Goal: Task Accomplishment & Management: Use online tool/utility

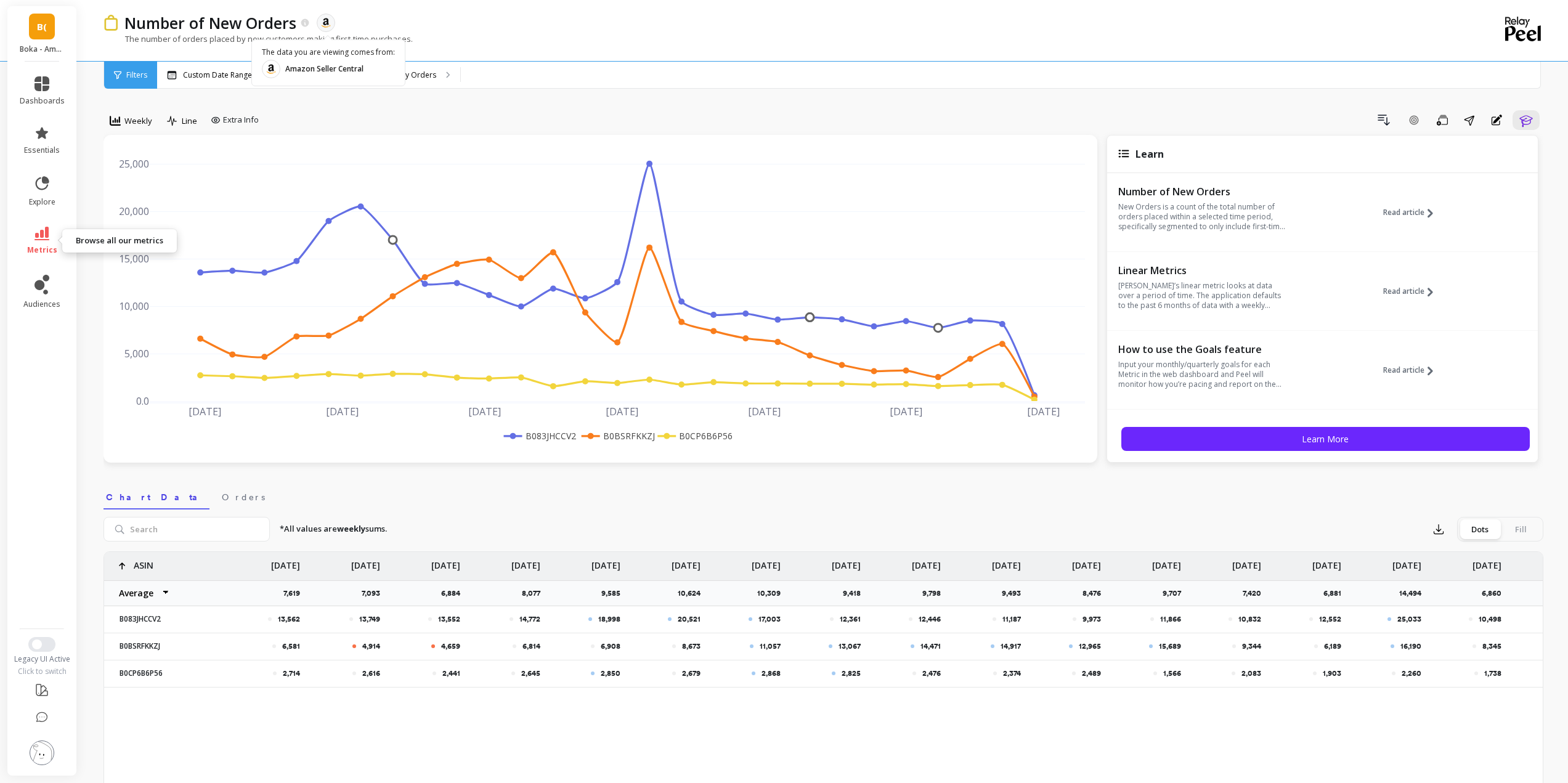
click at [42, 235] on icon at bounding box center [42, 233] width 15 height 13
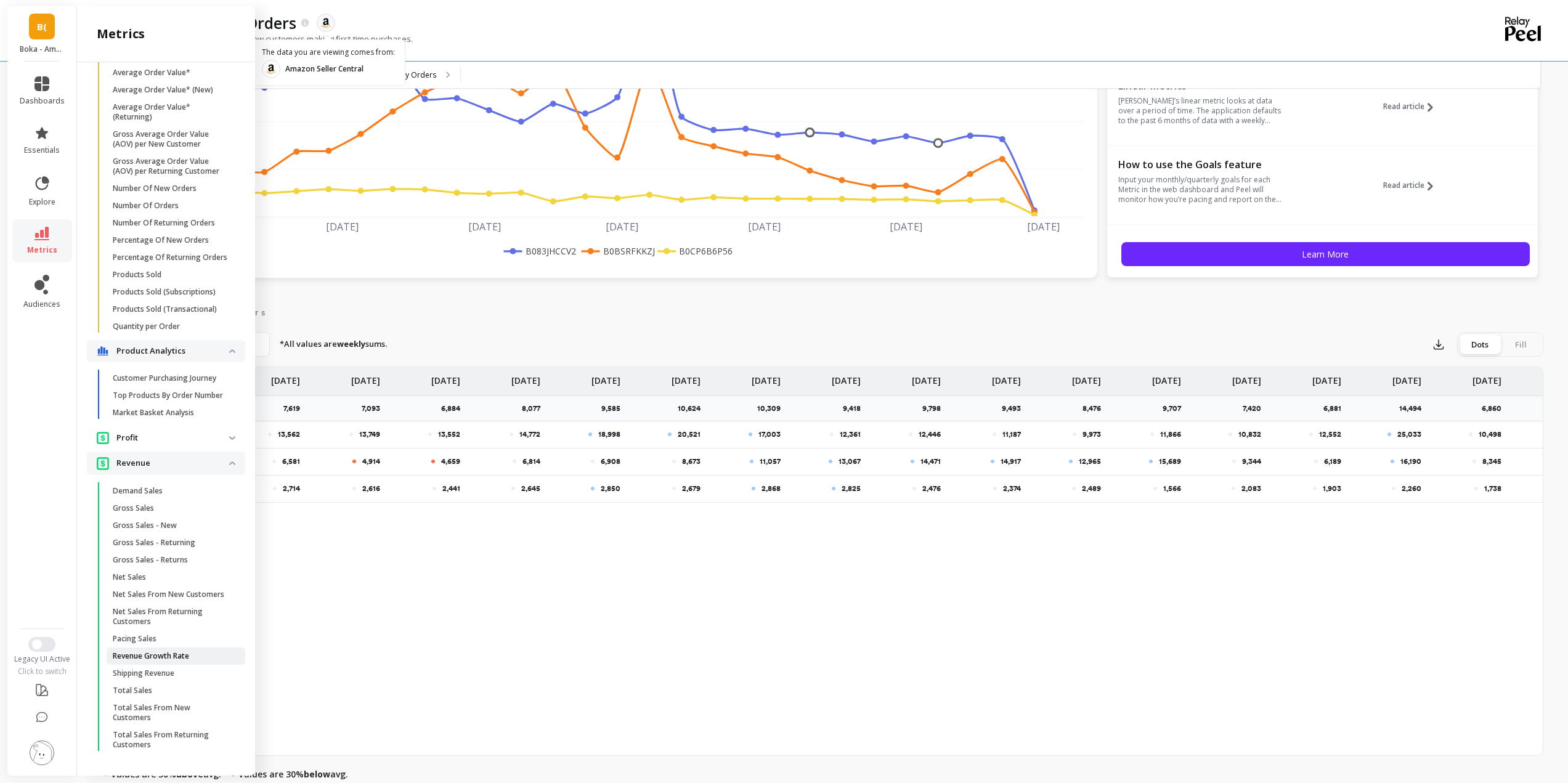
scroll to position [247, 0]
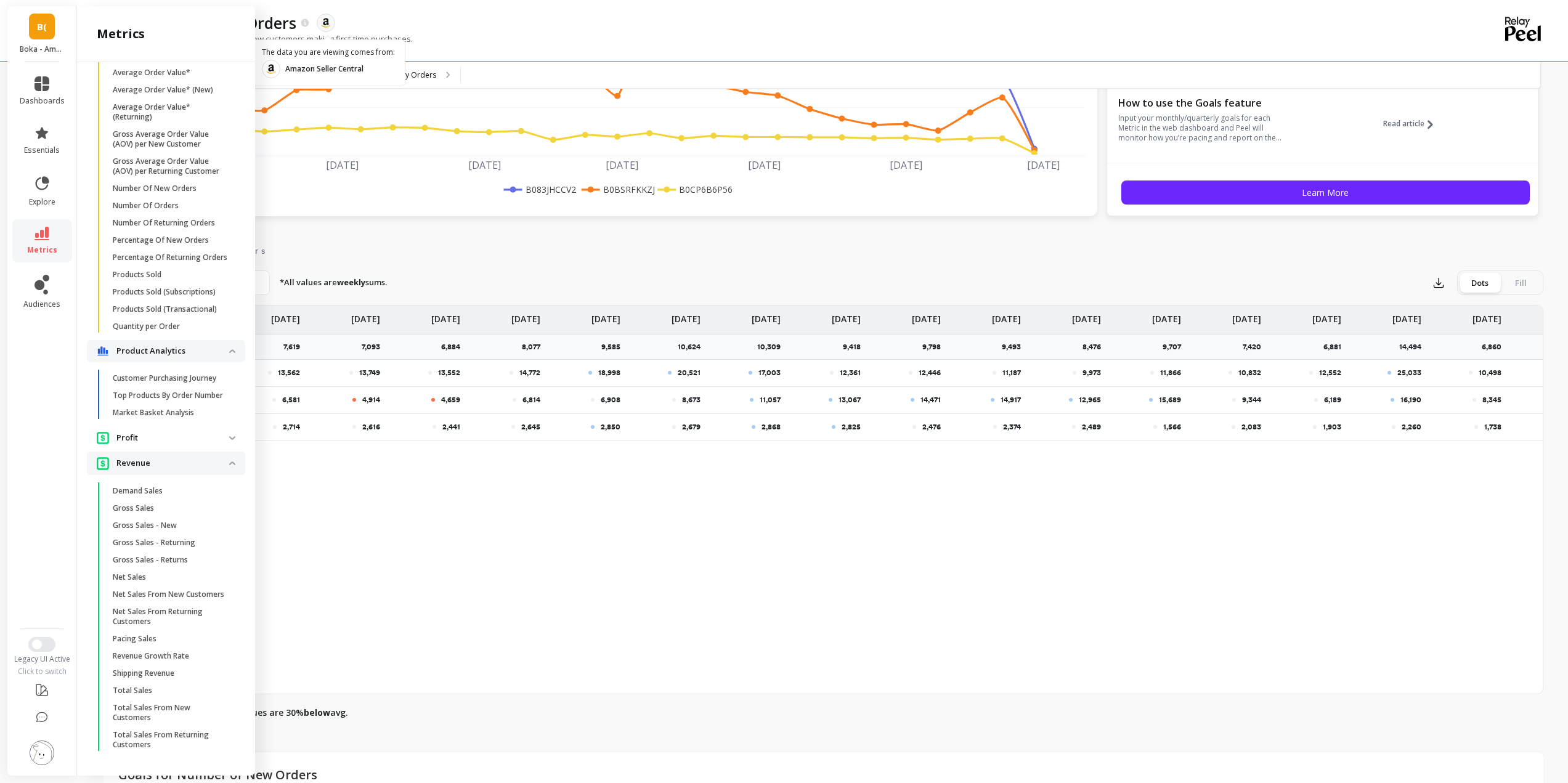
click at [204, 432] on p "Profit" at bounding box center [172, 438] width 113 height 13
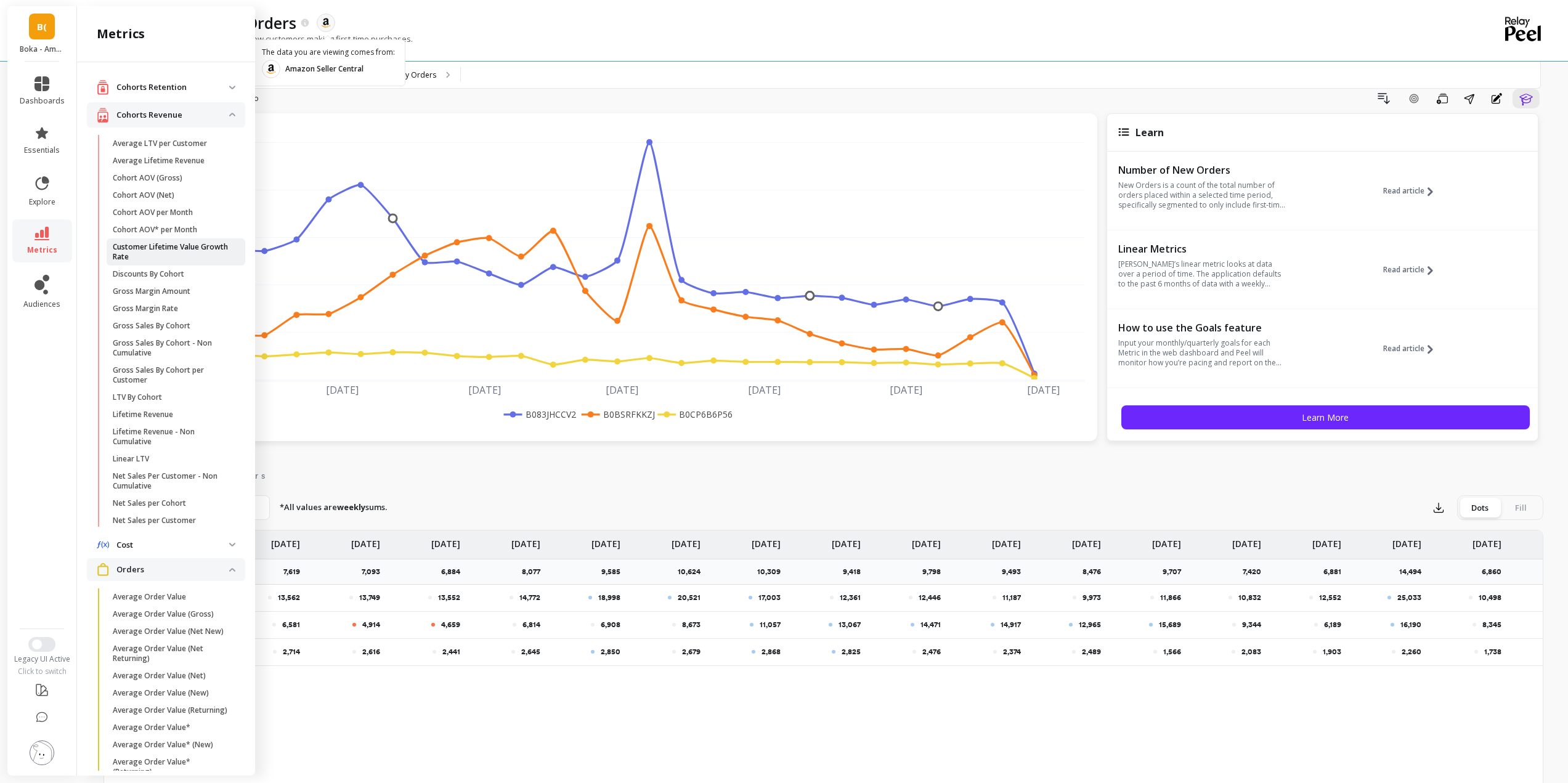
scroll to position [0, 0]
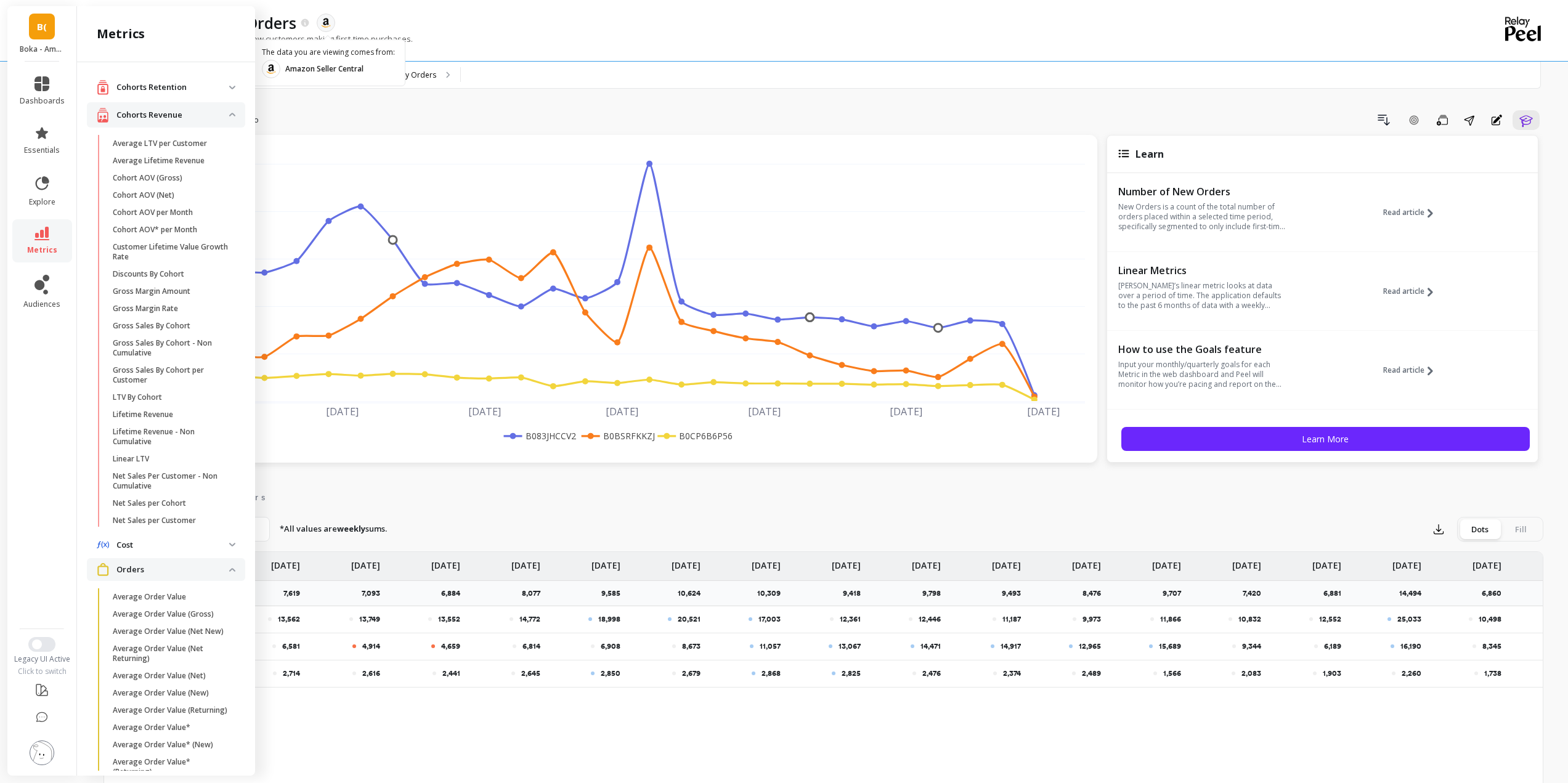
click at [42, 27] on span "B(" at bounding box center [41, 27] width 10 height 14
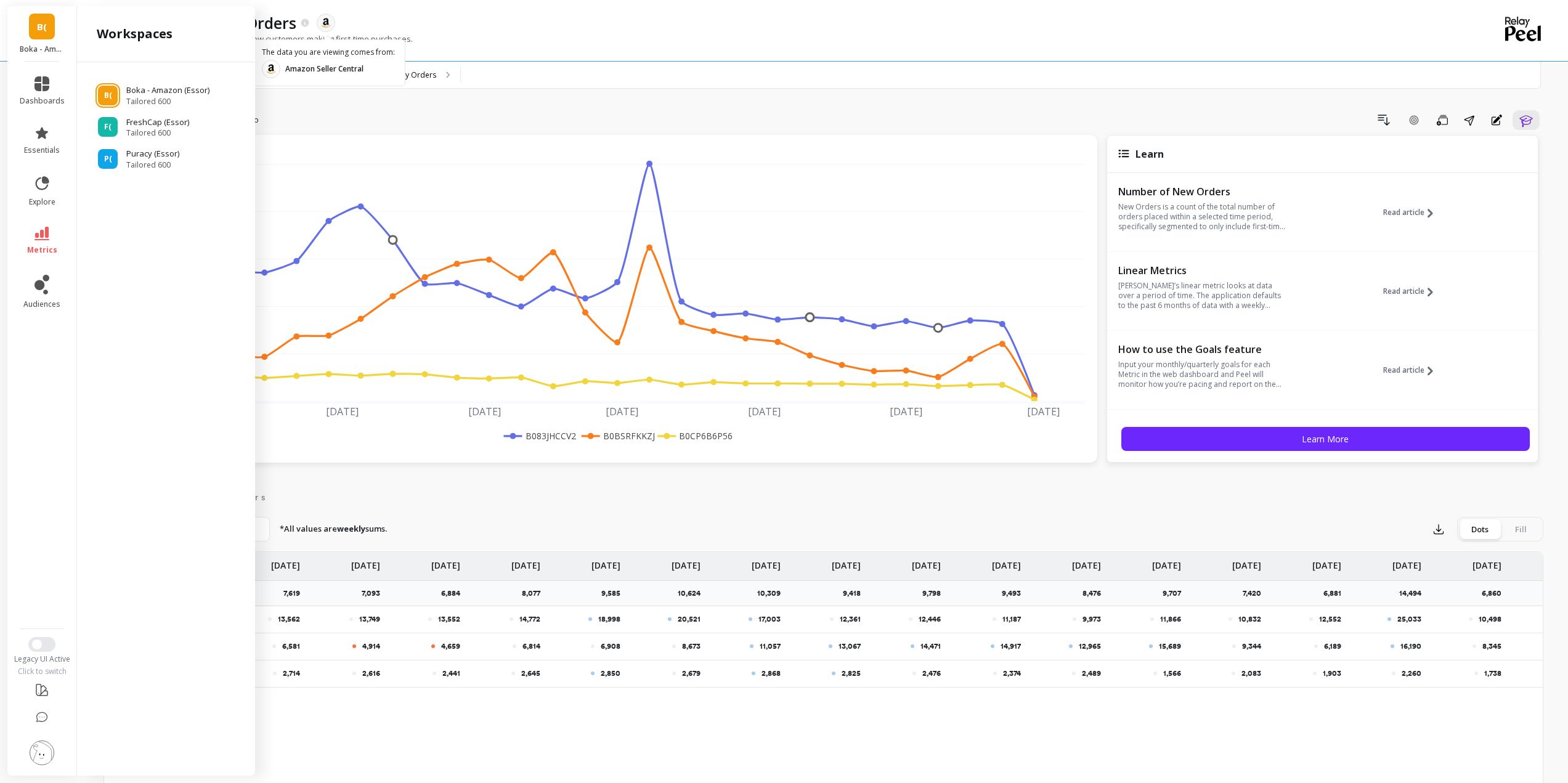
click at [39, 24] on span "B(" at bounding box center [41, 27] width 10 height 14
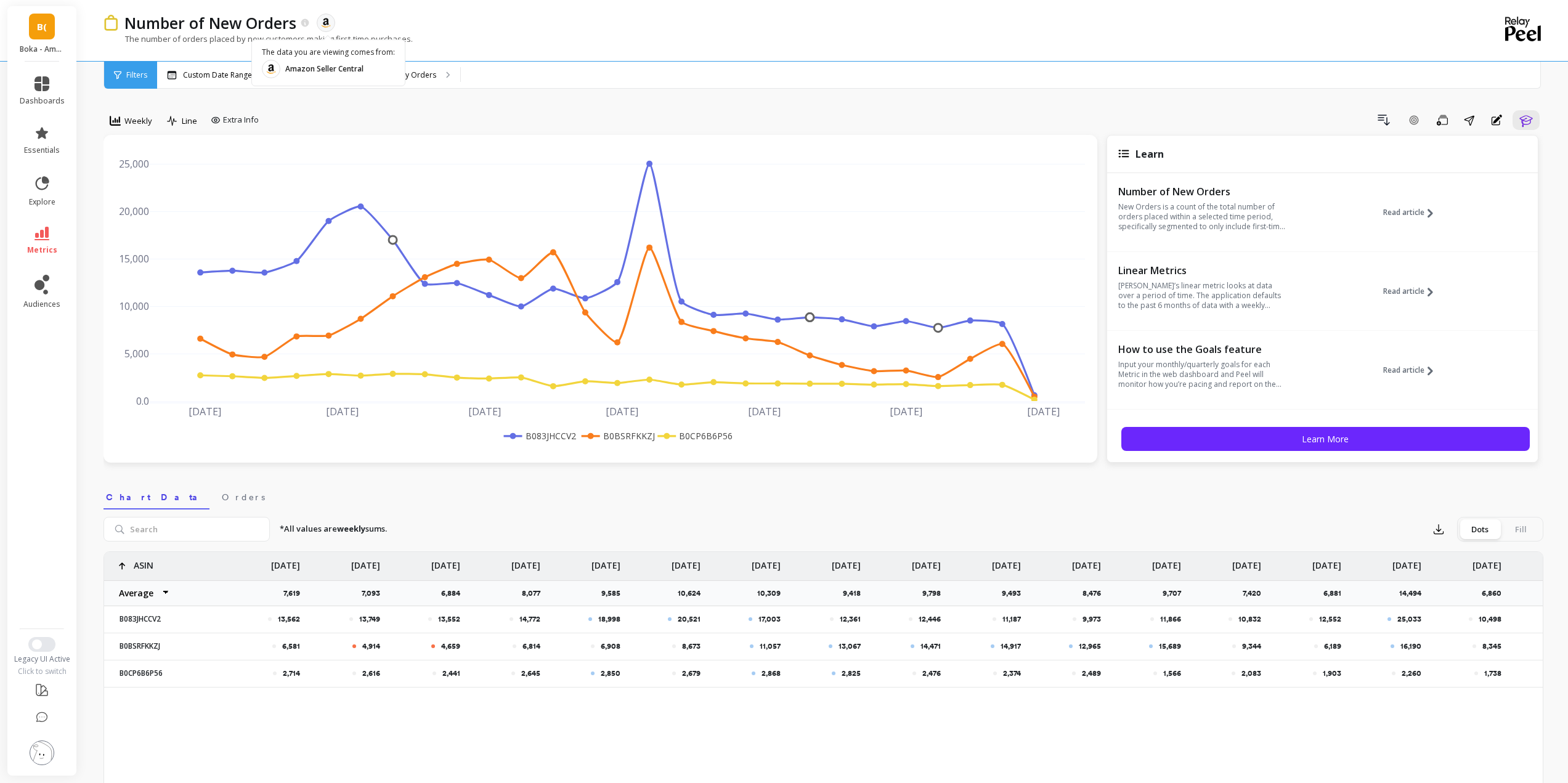
click at [41, 28] on span "B(" at bounding box center [41, 27] width 10 height 14
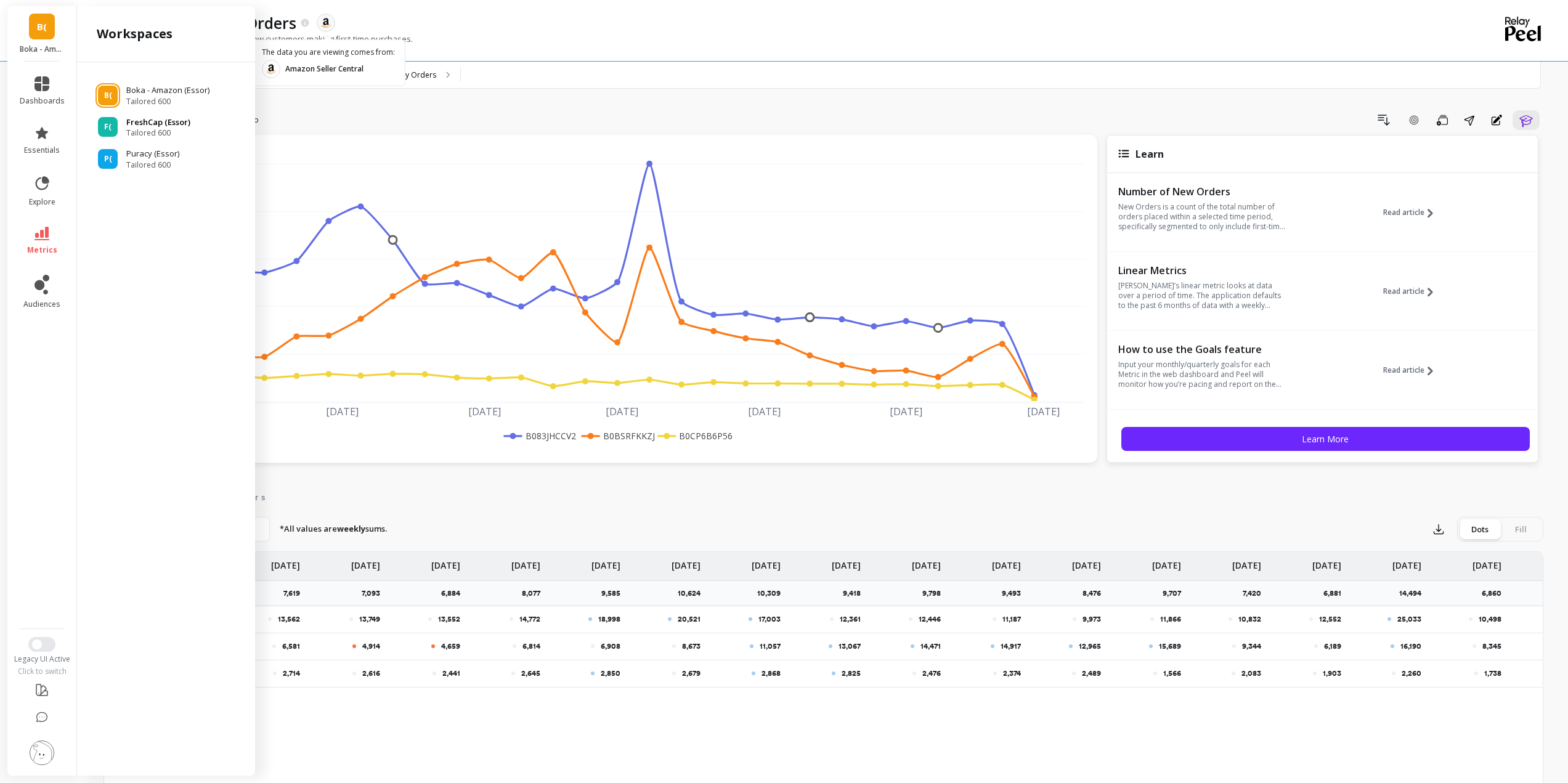
click at [150, 134] on span "Tailored 600" at bounding box center [158, 132] width 64 height 10
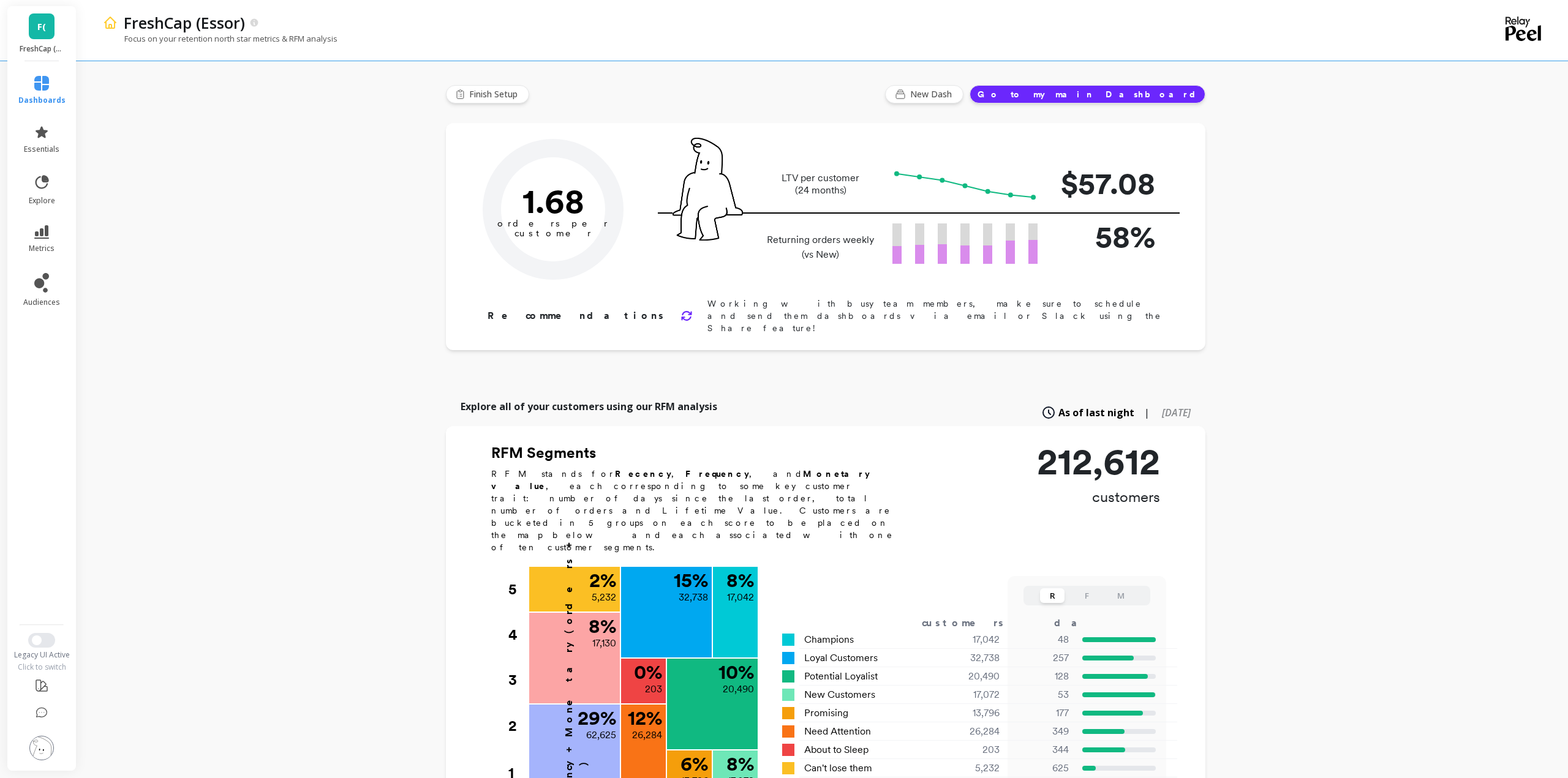
type input "Champions"
type input "17042"
click at [41, 26] on span "F(" at bounding box center [42, 27] width 9 height 14
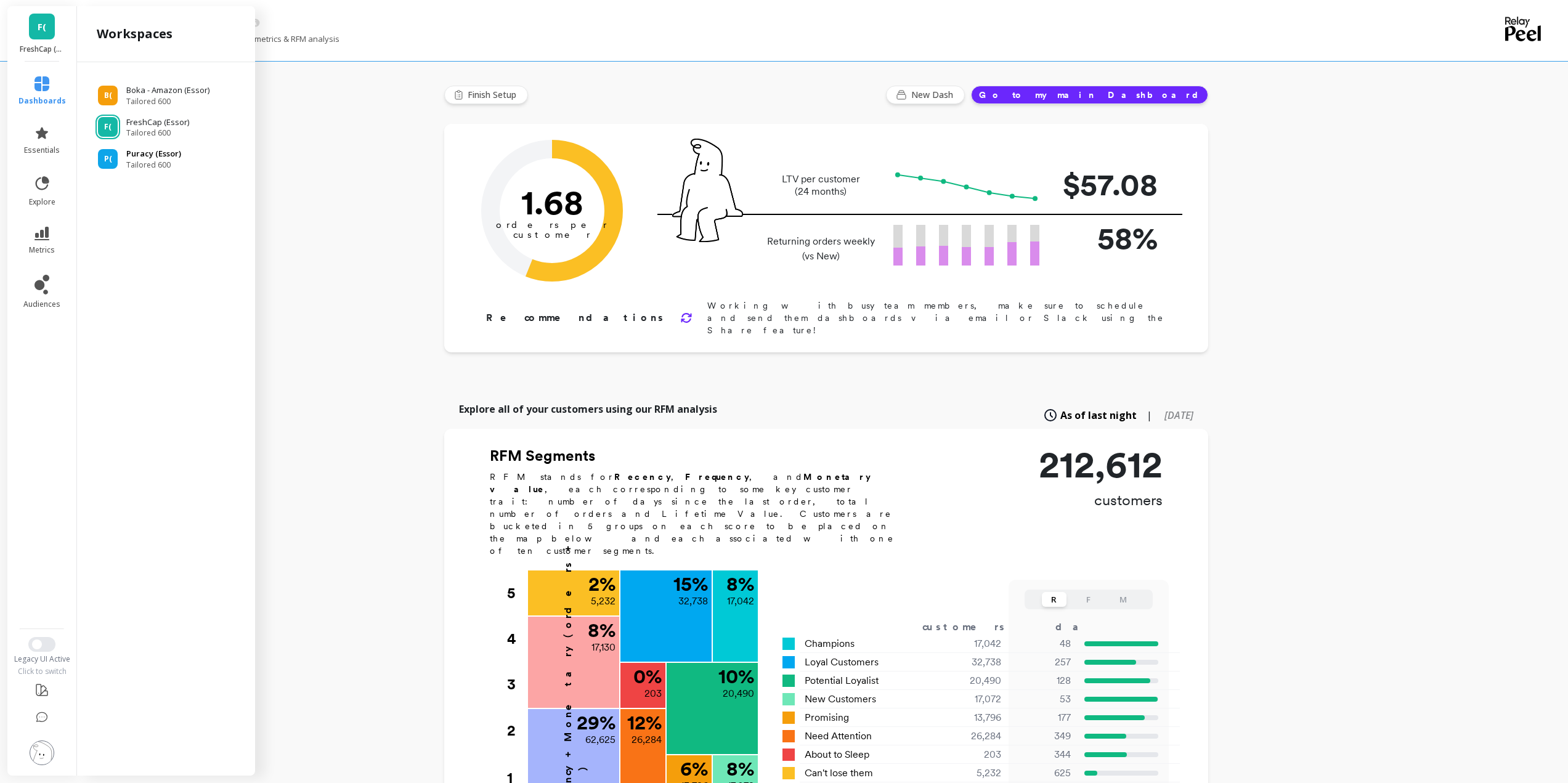
click at [158, 162] on span "Tailored 600" at bounding box center [153, 164] width 55 height 10
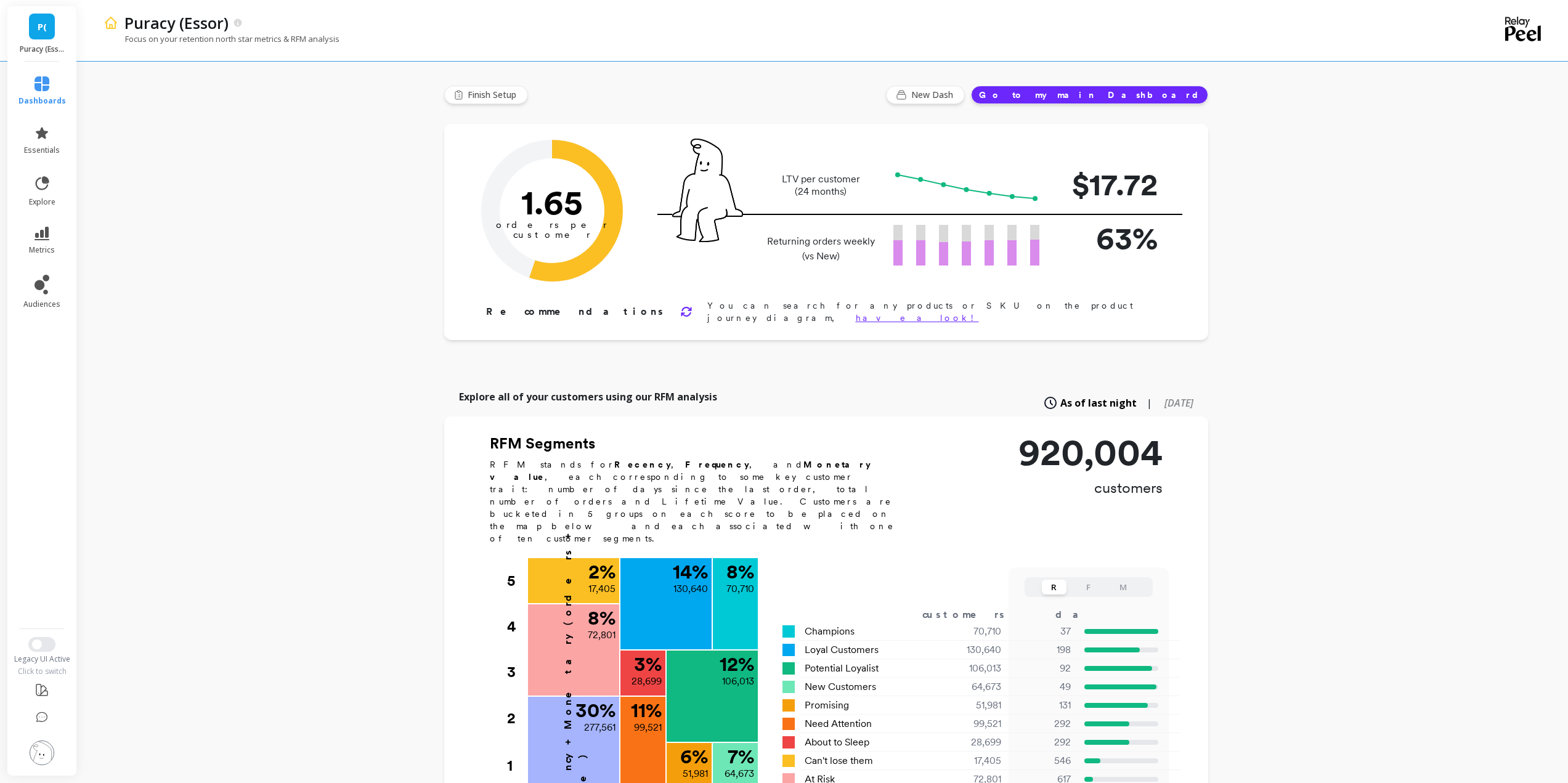
click at [48, 36] on link "P(" at bounding box center [41, 26] width 26 height 26
